Goal: Transaction & Acquisition: Book appointment/travel/reservation

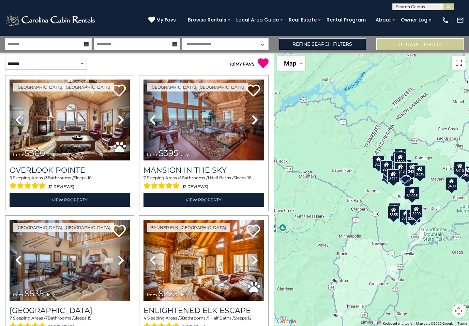
click at [329, 41] on link "Refine Search Filters" at bounding box center [323, 44] width 88 height 12
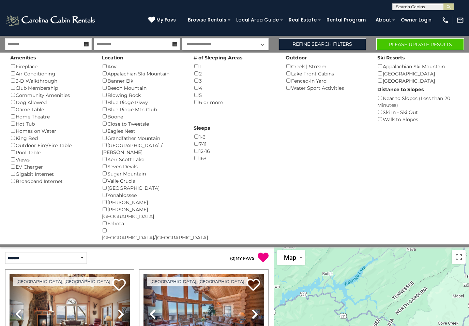
click at [438, 42] on button "Please Update Results" at bounding box center [420, 44] width 88 height 12
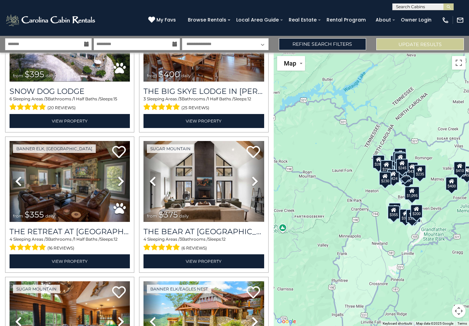
scroll to position [780, 0]
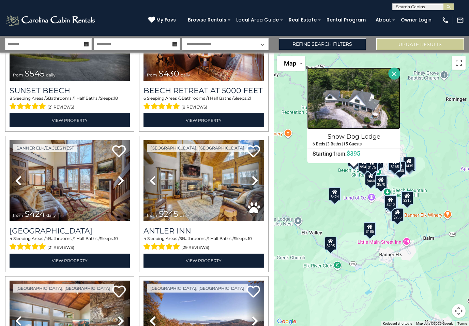
click at [360, 114] on img at bounding box center [354, 98] width 93 height 61
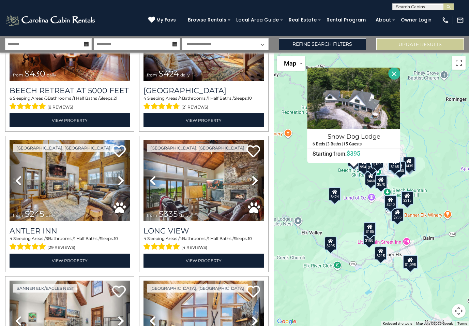
click at [213, 191] on img at bounding box center [204, 180] width 120 height 81
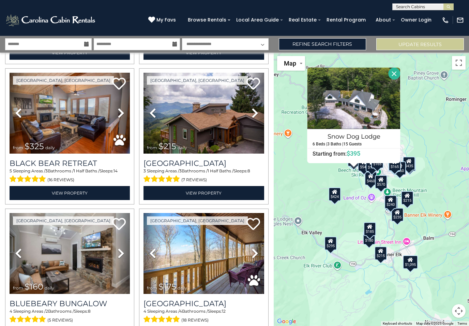
scroll to position [1269, 0]
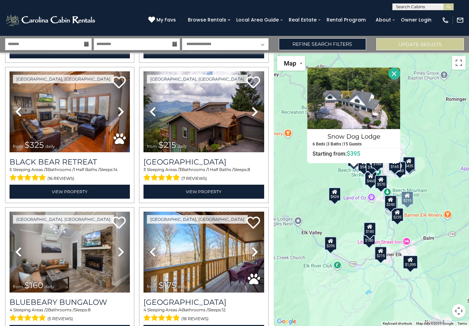
click at [212, 121] on img at bounding box center [204, 111] width 120 height 81
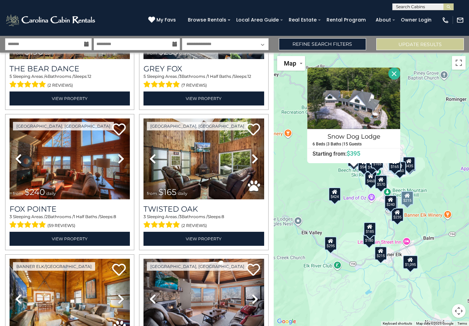
scroll to position [1647, 0]
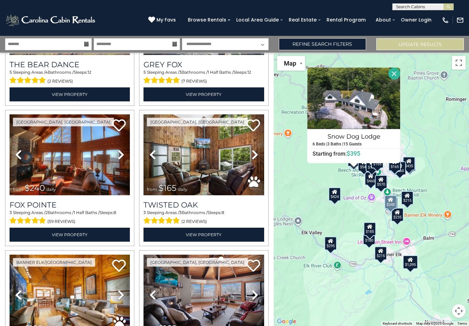
click at [71, 161] on img at bounding box center [70, 154] width 120 height 81
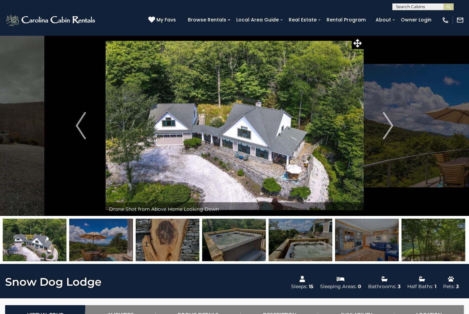
click at [391, 126] on img "Next" at bounding box center [388, 125] width 10 height 27
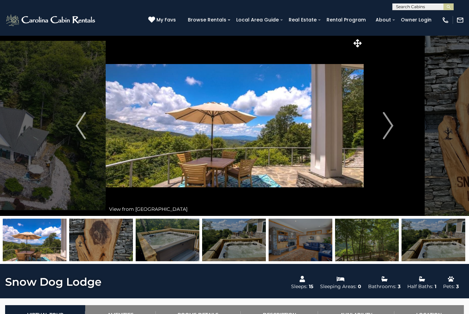
click at [393, 122] on img "Next" at bounding box center [388, 125] width 10 height 27
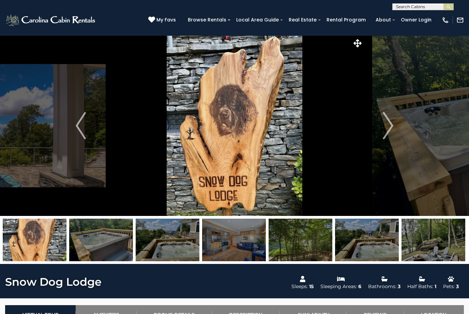
click at [388, 125] on img "Next" at bounding box center [388, 125] width 10 height 27
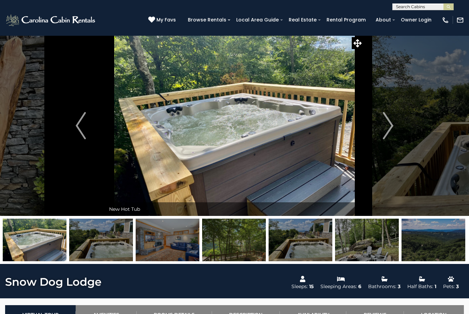
click at [386, 126] on img "Next" at bounding box center [388, 125] width 10 height 27
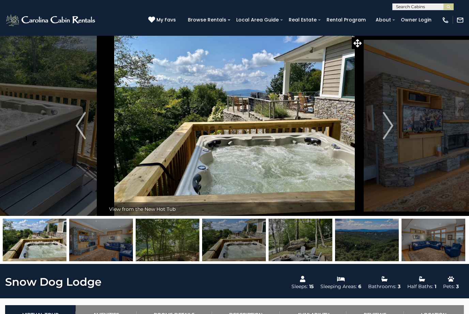
click at [388, 128] on img "Next" at bounding box center [388, 125] width 10 height 27
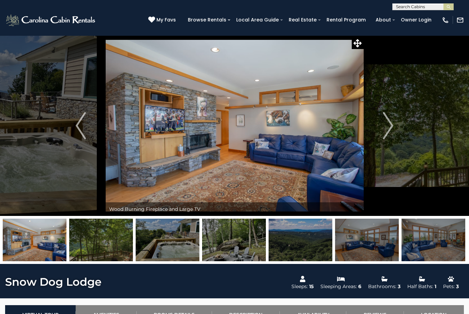
click at [390, 122] on img "Next" at bounding box center [388, 125] width 10 height 27
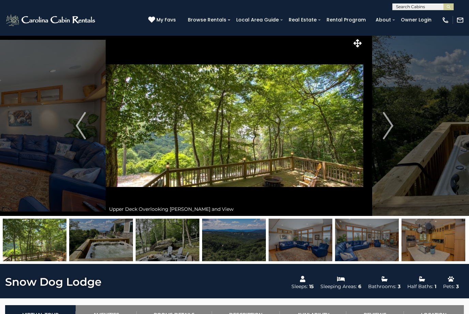
click at [389, 125] on img "Next" at bounding box center [388, 125] width 10 height 27
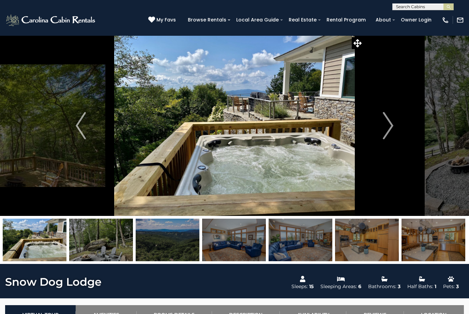
click at [391, 123] on img "Next" at bounding box center [388, 125] width 10 height 27
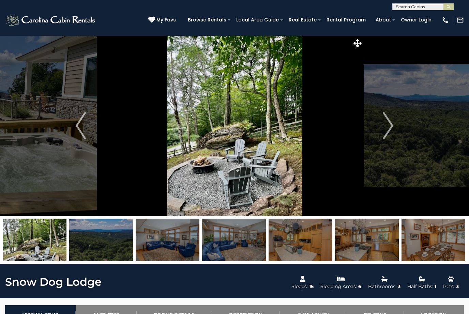
click at [388, 125] on img "Next" at bounding box center [388, 125] width 10 height 27
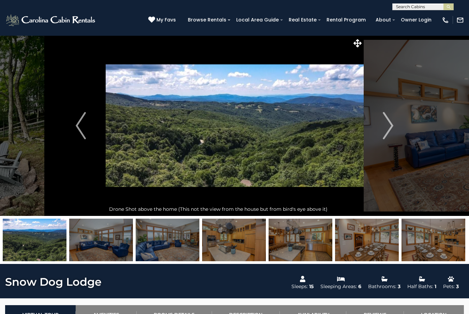
click at [389, 125] on img "Next" at bounding box center [388, 125] width 10 height 27
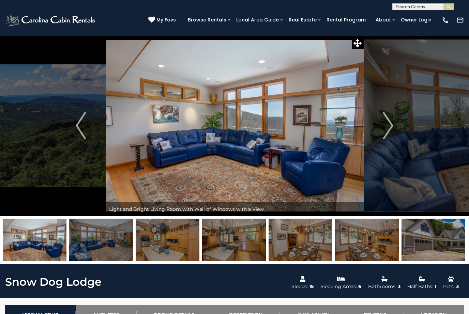
click at [390, 124] on img "Next" at bounding box center [388, 125] width 10 height 27
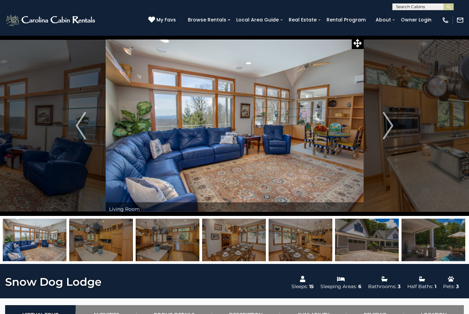
click at [391, 126] on img "Next" at bounding box center [388, 125] width 10 height 27
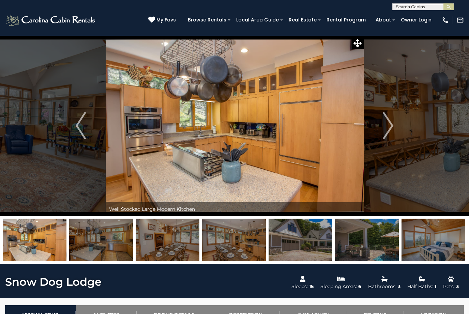
click at [387, 123] on img "Next" at bounding box center [388, 125] width 10 height 27
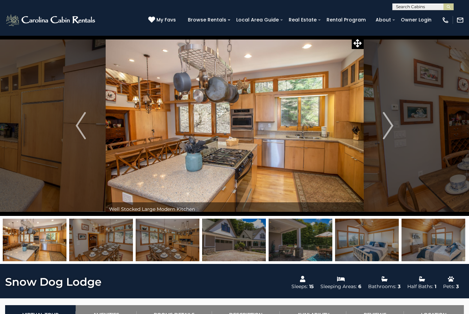
click at [388, 124] on img "Next" at bounding box center [388, 125] width 10 height 27
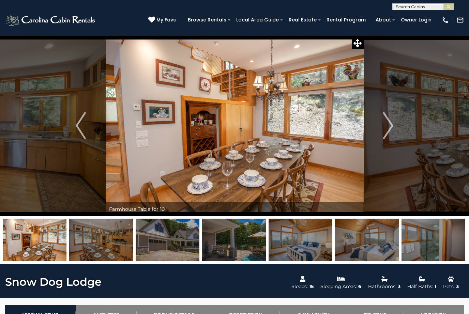
click at [391, 124] on img "Next" at bounding box center [388, 125] width 10 height 27
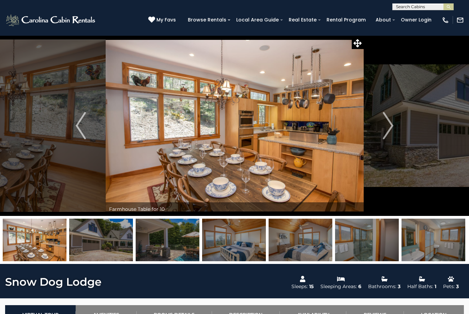
click at [392, 126] on img "Next" at bounding box center [388, 125] width 10 height 27
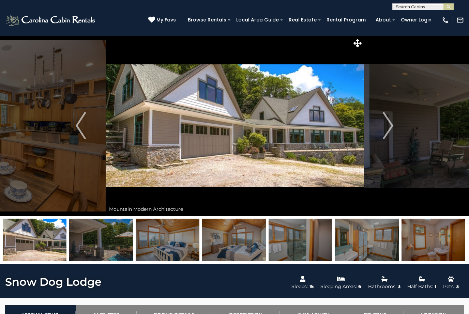
click at [389, 121] on img "Next" at bounding box center [388, 125] width 10 height 27
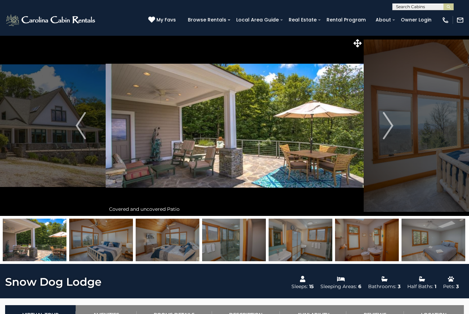
click at [391, 121] on img "Next" at bounding box center [388, 125] width 10 height 27
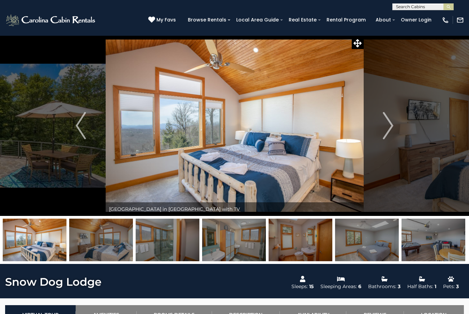
click at [388, 126] on img "Next" at bounding box center [388, 125] width 10 height 27
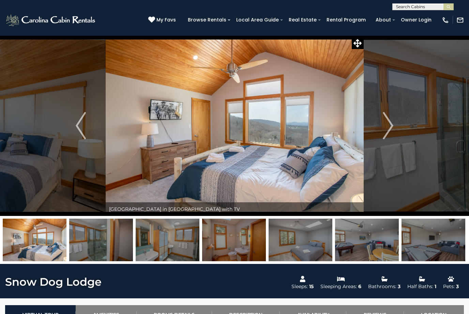
click at [389, 123] on img "Next" at bounding box center [388, 125] width 10 height 27
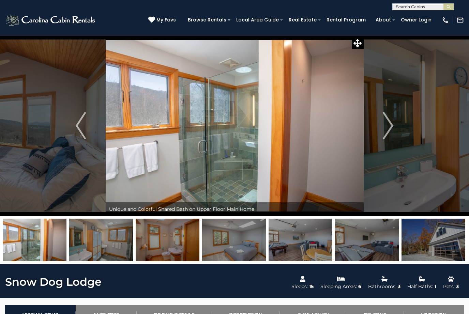
click at [391, 123] on img "Next" at bounding box center [388, 125] width 10 height 27
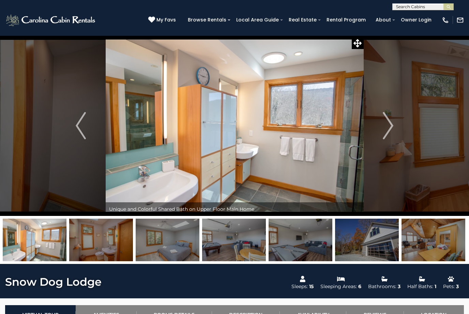
click at [394, 122] on button "Next" at bounding box center [387, 125] width 49 height 181
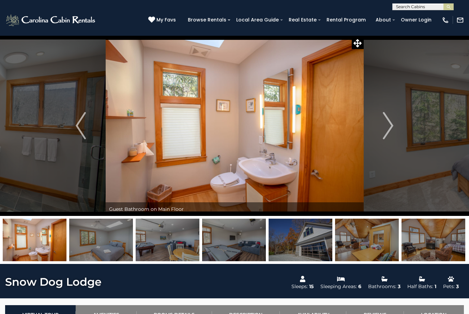
click at [391, 124] on img "Next" at bounding box center [388, 125] width 10 height 27
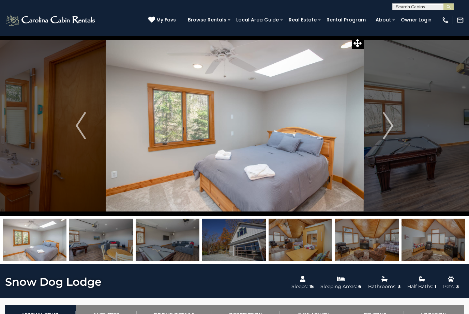
click at [395, 121] on button "Next" at bounding box center [387, 125] width 49 height 181
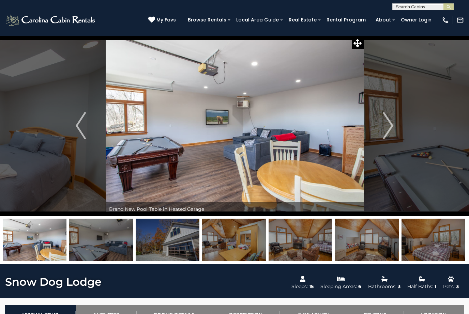
click at [389, 123] on img "Next" at bounding box center [388, 125] width 10 height 27
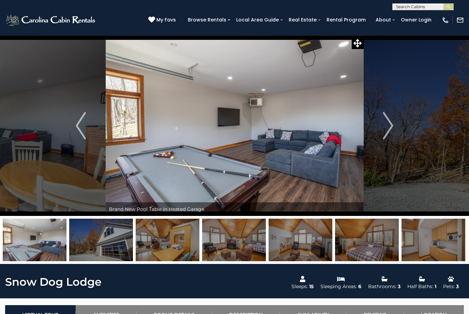
click at [388, 121] on img "Next" at bounding box center [388, 125] width 10 height 27
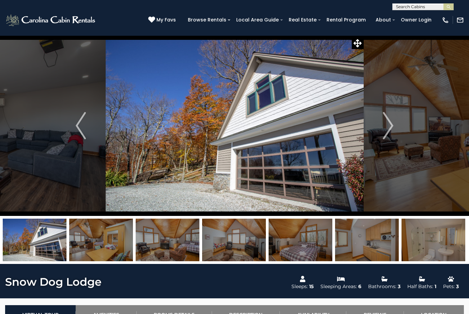
click at [388, 123] on img "Next" at bounding box center [388, 125] width 10 height 27
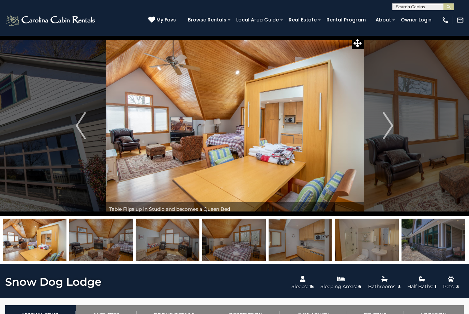
click at [389, 121] on img "Next" at bounding box center [388, 125] width 10 height 27
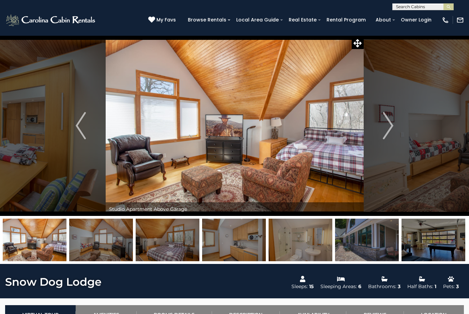
click at [389, 122] on img "Next" at bounding box center [388, 125] width 10 height 27
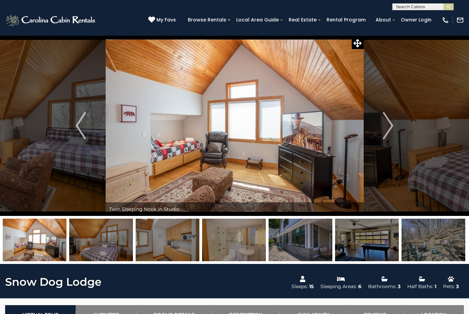
click at [393, 123] on img "Next" at bounding box center [388, 125] width 10 height 27
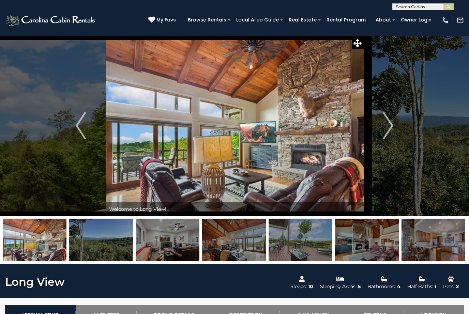
click at [392, 122] on img "Next" at bounding box center [388, 125] width 10 height 27
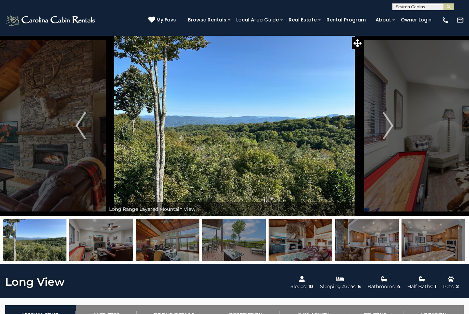
click at [387, 121] on img "Next" at bounding box center [388, 125] width 10 height 27
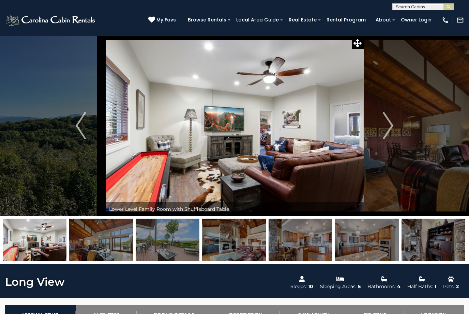
click at [387, 121] on img "Next" at bounding box center [388, 125] width 10 height 27
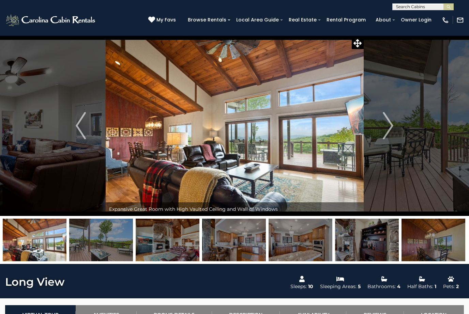
click at [392, 123] on img "Next" at bounding box center [388, 125] width 10 height 27
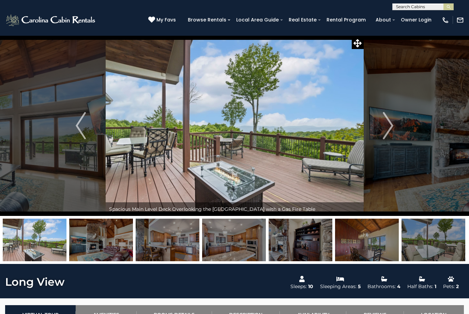
click at [386, 123] on img "Next" at bounding box center [388, 125] width 10 height 27
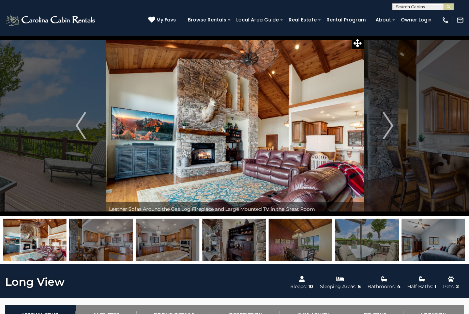
click at [390, 122] on img "Next" at bounding box center [388, 125] width 10 height 27
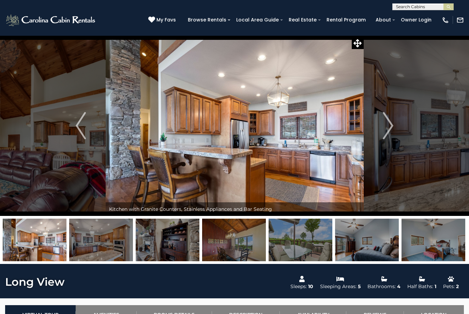
click at [389, 118] on img "Next" at bounding box center [388, 125] width 10 height 27
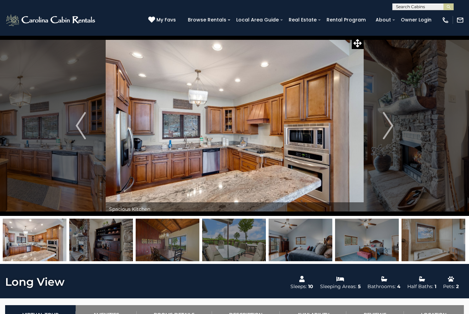
click at [390, 124] on img "Next" at bounding box center [388, 125] width 10 height 27
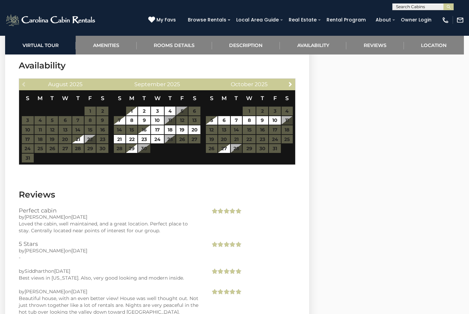
scroll to position [1435, 0]
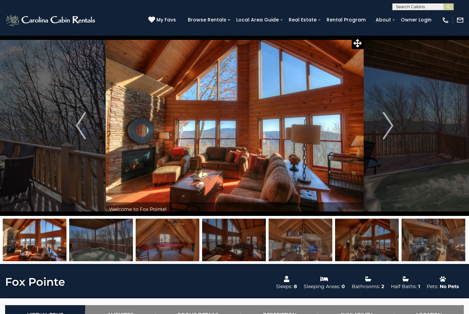
click at [388, 127] on img "Next" at bounding box center [388, 125] width 10 height 27
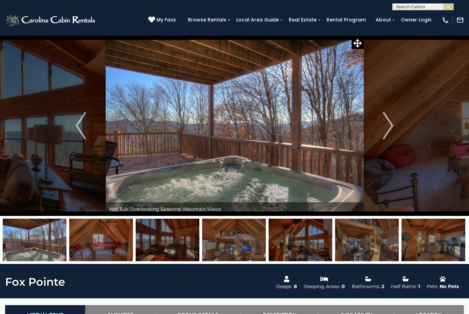
click at [387, 122] on img "Next" at bounding box center [388, 125] width 10 height 27
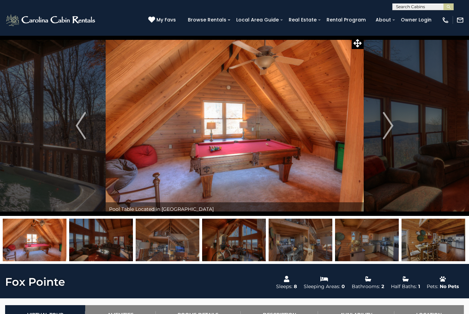
click at [389, 127] on img "Next" at bounding box center [388, 125] width 10 height 27
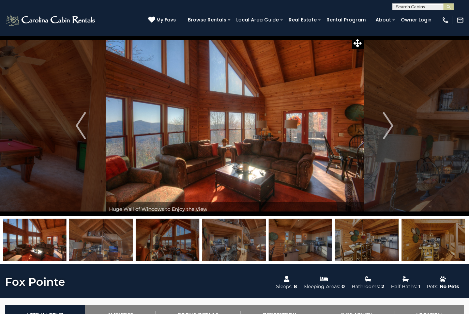
click at [391, 122] on img "Next" at bounding box center [388, 125] width 10 height 27
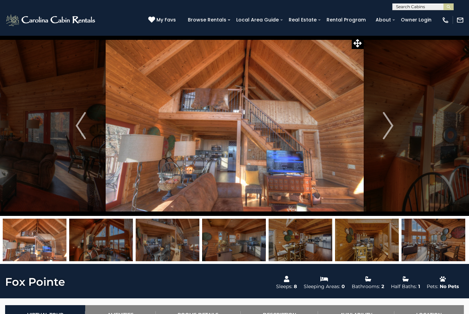
click at [391, 124] on img "Next" at bounding box center [388, 125] width 10 height 27
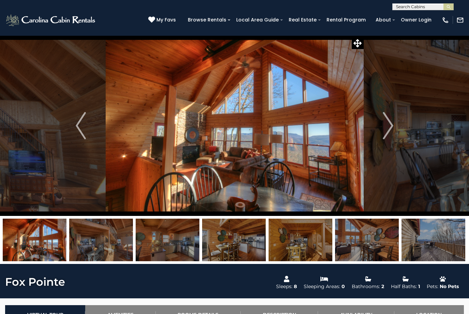
click at [391, 123] on img "Next" at bounding box center [388, 125] width 10 height 27
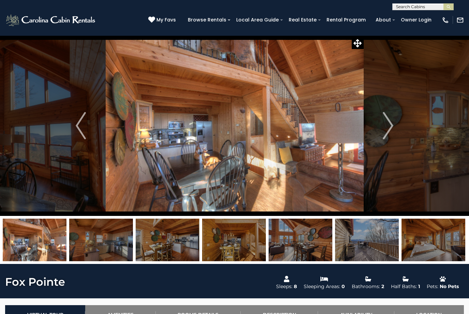
click at [390, 124] on img "Next" at bounding box center [388, 125] width 10 height 27
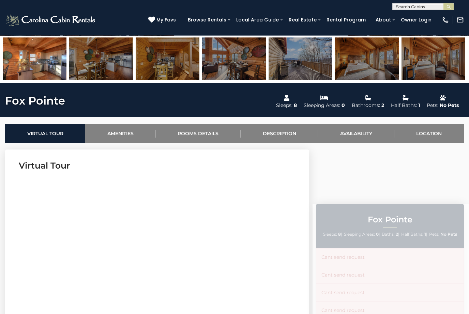
scroll to position [181, 0]
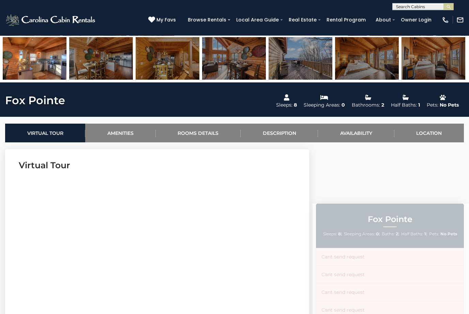
click at [203, 130] on link "Rooms Details" at bounding box center [198, 133] width 85 height 19
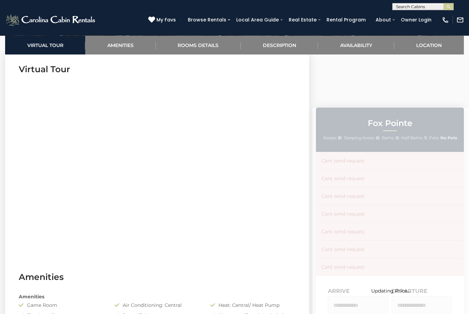
scroll to position [266, 0]
